Goal: Task Accomplishment & Management: Complete application form

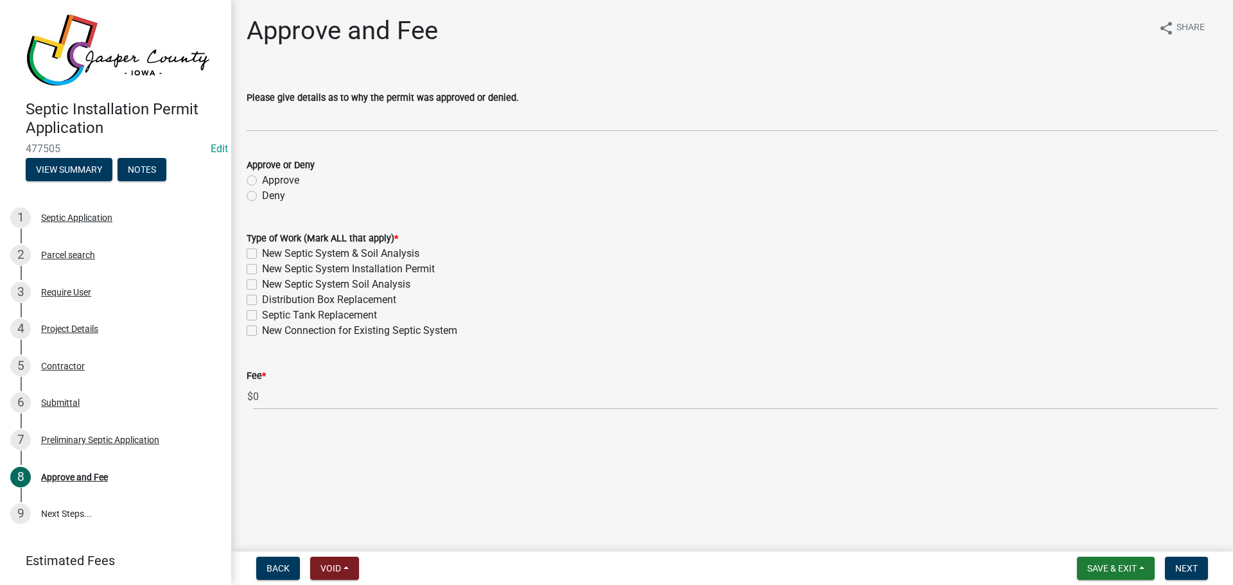
click at [262, 181] on label "Approve" at bounding box center [280, 180] width 37 height 15
click at [262, 181] on input "Approve" at bounding box center [266, 177] width 8 height 8
radio input "true"
click at [262, 316] on label "Septic Tank Replacement" at bounding box center [319, 315] width 115 height 15
click at [262, 316] on input "Septic Tank Replacement" at bounding box center [266, 312] width 8 height 8
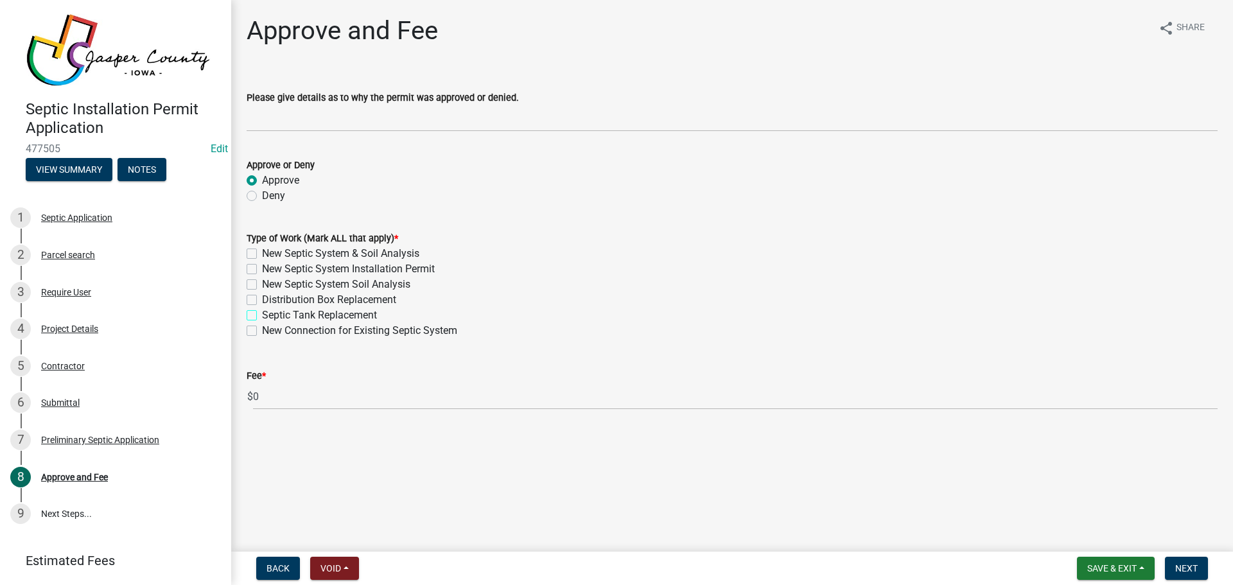
checkbox input "true"
checkbox input "false"
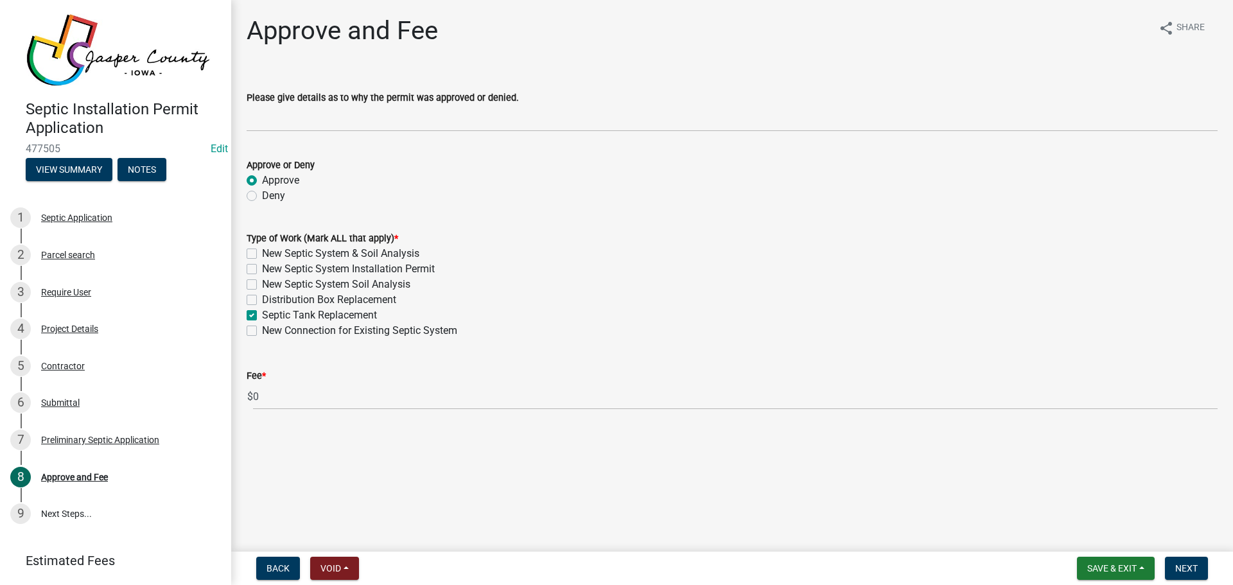
checkbox input "true"
checkbox input "false"
click at [1189, 569] on span "Next" at bounding box center [1186, 568] width 22 height 10
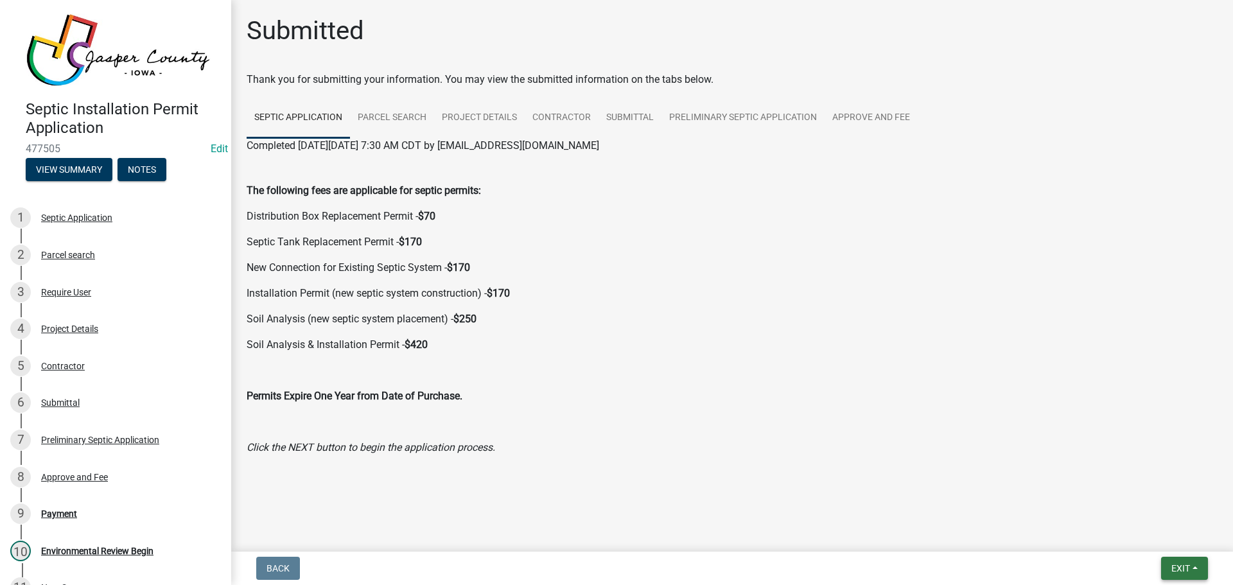
click at [1189, 569] on span "Exit" at bounding box center [1180, 568] width 19 height 10
click at [1136, 532] on button "Save & Exit" at bounding box center [1156, 534] width 103 height 31
